Goal: Find specific page/section: Find specific page/section

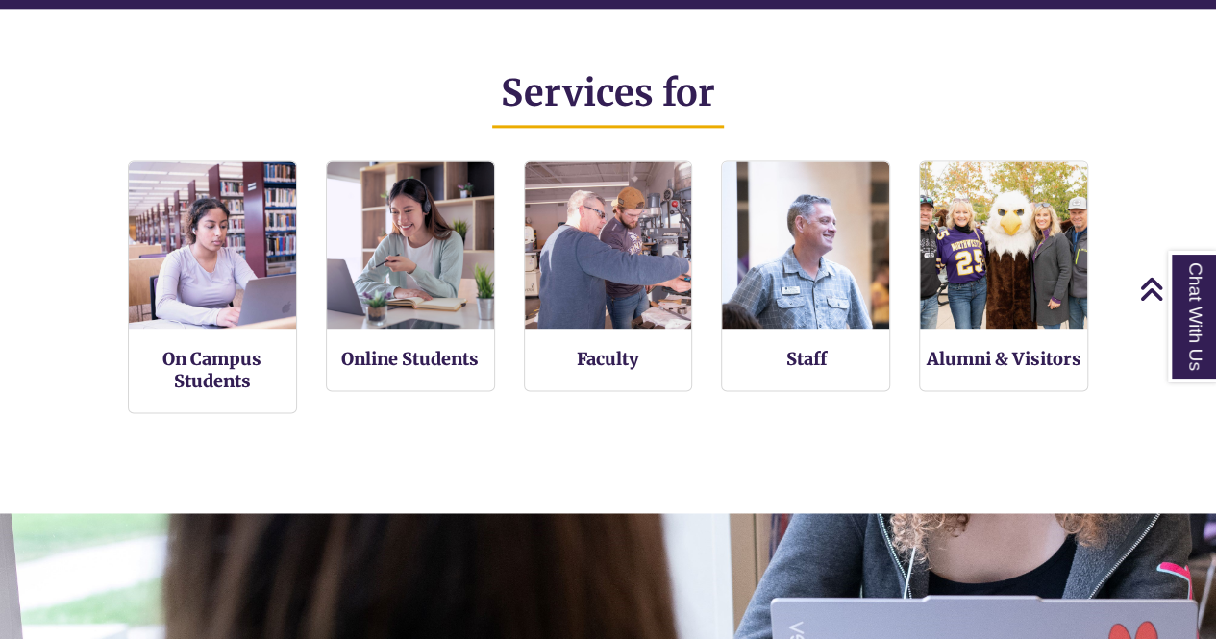
scroll to position [1221, 0]
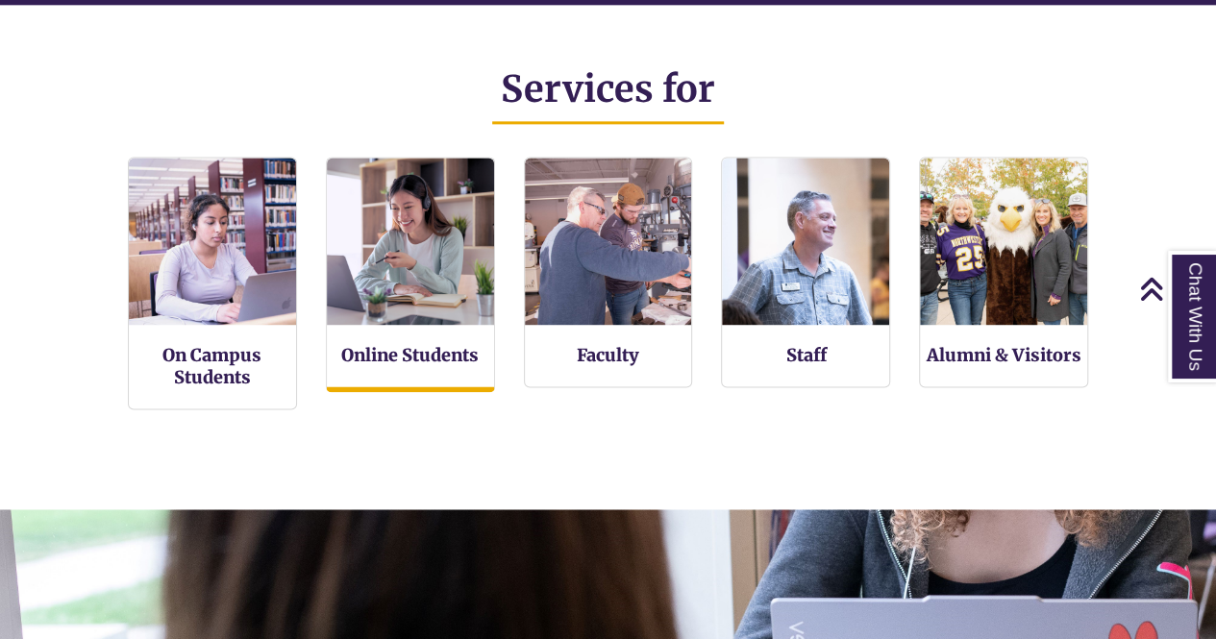
click at [444, 364] on div "Online Students" at bounding box center [410, 275] width 169 height 236
click at [423, 351] on link "Online Students" at bounding box center [409, 356] width 137 height 24
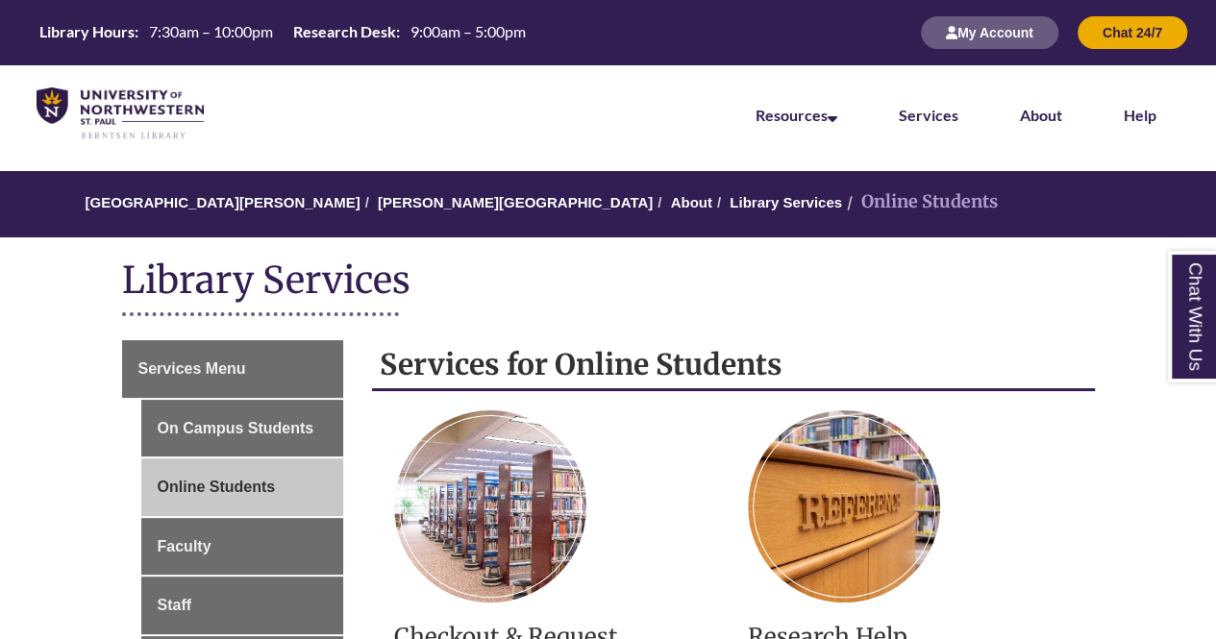
click at [1138, 92] on li "Help" at bounding box center [1140, 113] width 94 height 96
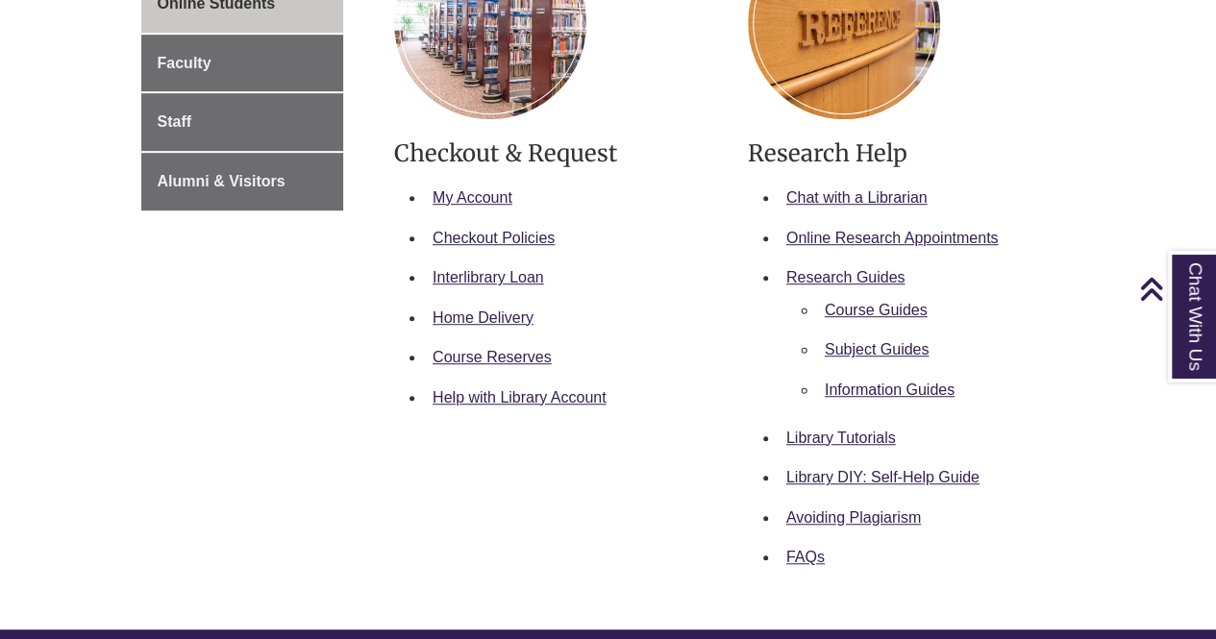
scroll to position [459, 0]
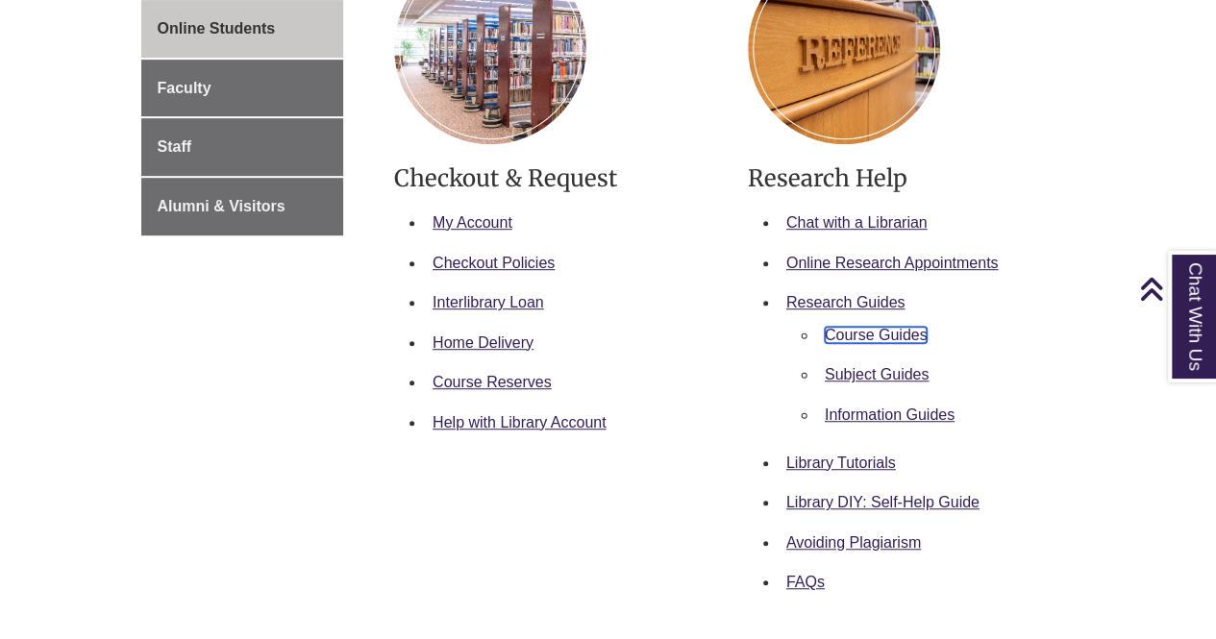
click at [890, 335] on link "Course Guides" at bounding box center [876, 335] width 103 height 16
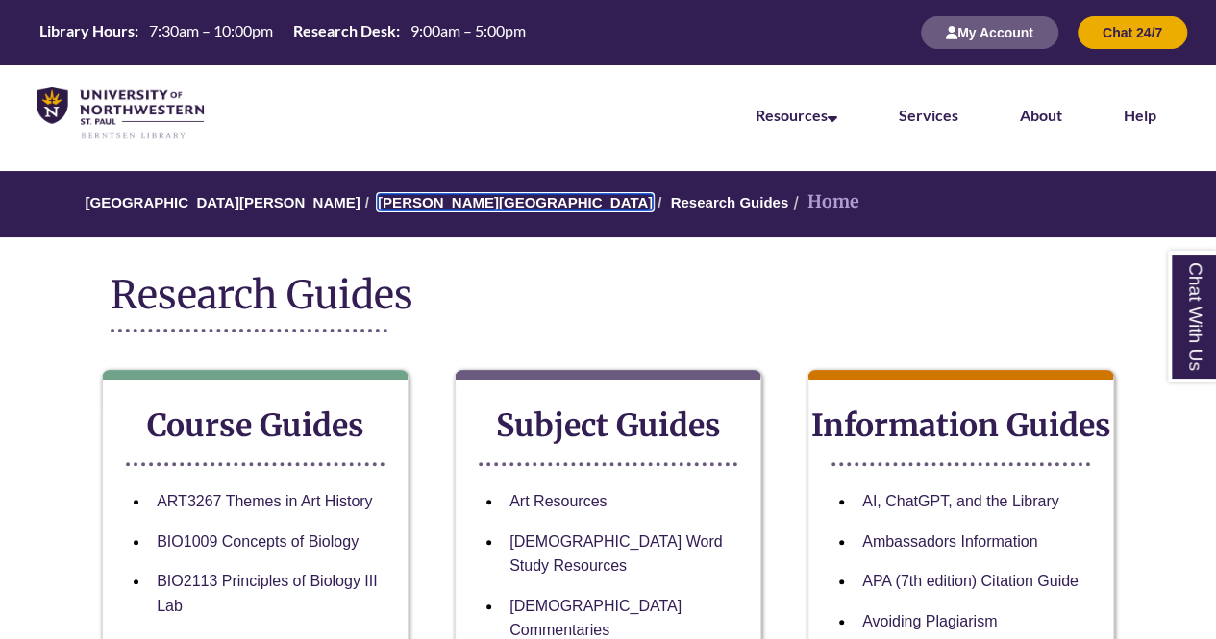
click at [419, 200] on link "[PERSON_NAME][GEOGRAPHIC_DATA]" at bounding box center [515, 202] width 275 height 16
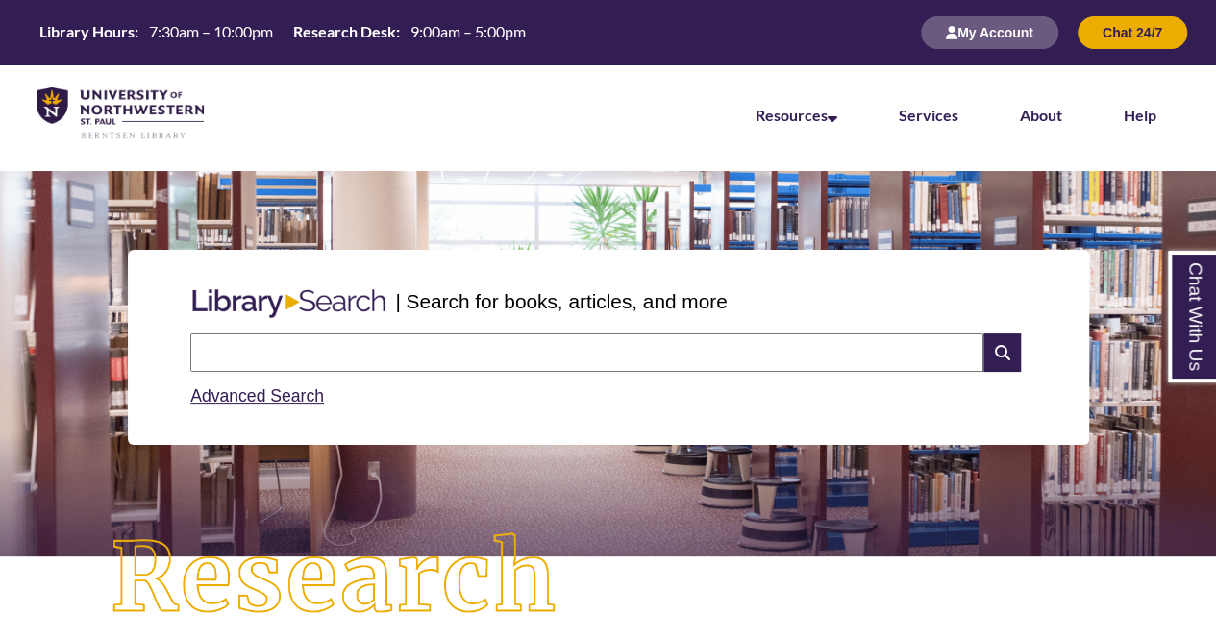
click at [669, 351] on input "text" at bounding box center [586, 353] width 793 height 38
type input "*****"
